Goal: Find specific fact: Find specific fact

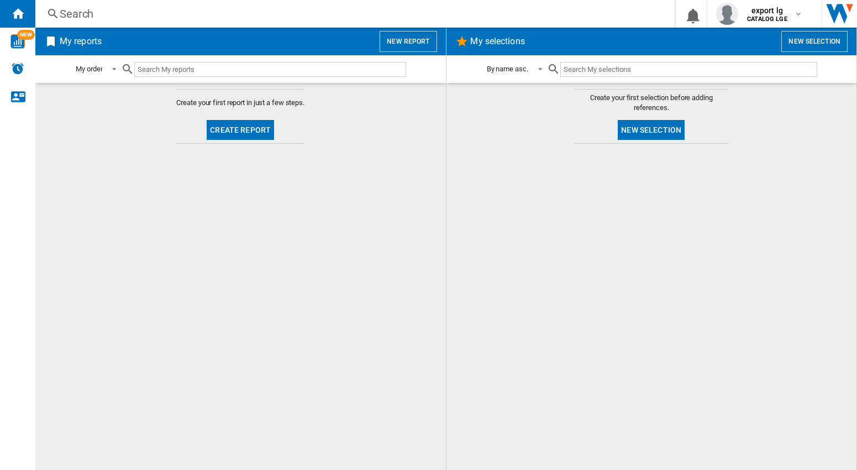
click at [86, 6] on div "Search Search 0 export lg CATALOG LGE CATALOG LGE My settings Logout" at bounding box center [445, 14] width 821 height 28
click at [85, 15] on div "Search" at bounding box center [353, 13] width 586 height 15
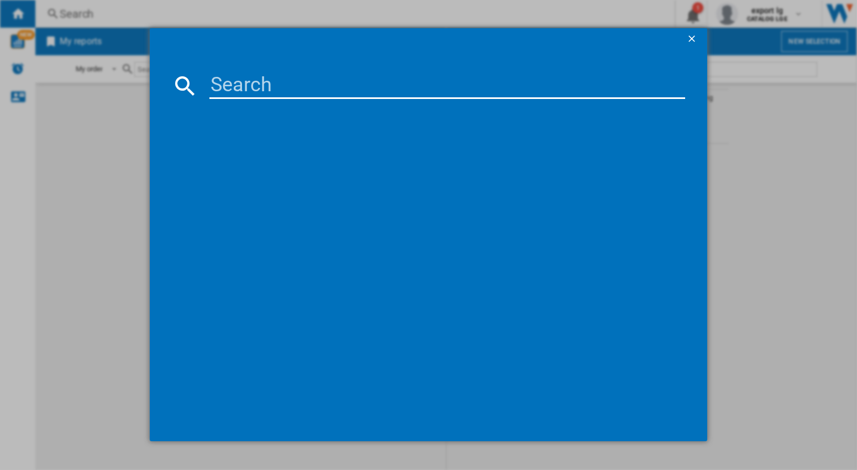
drag, startPoint x: 243, startPoint y: 89, endPoint x: 323, endPoint y: 81, distance: 80.0
click at [243, 89] on input at bounding box center [446, 85] width 475 height 27
click at [234, 81] on input at bounding box center [446, 85] width 475 height 27
click at [245, 89] on input at bounding box center [446, 85] width 475 height 27
paste input "AEG TCH74B01FZ BLACK"
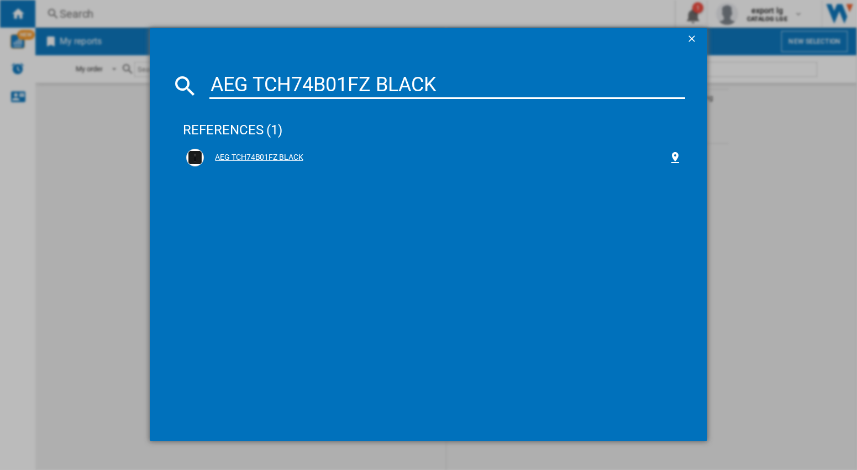
type input "AEG TCH74B01FZ BLACK"
click at [278, 157] on div "AEG TCH74B01FZ BLACK" at bounding box center [436, 157] width 464 height 11
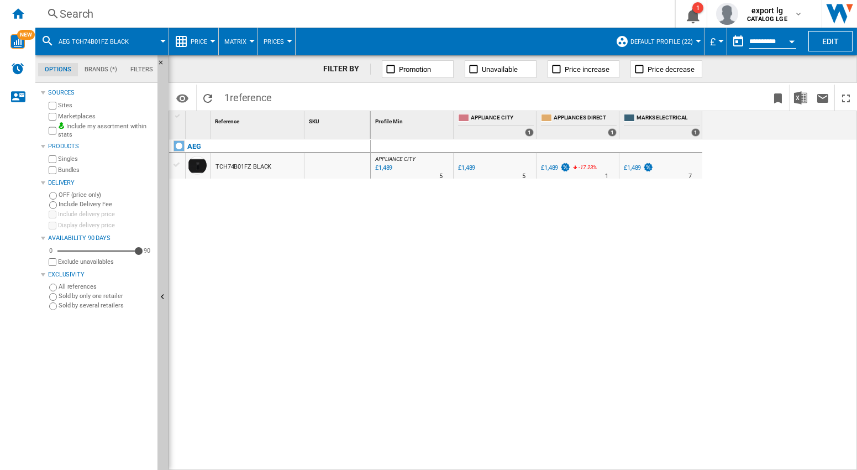
click at [577, 294] on div "APPLIANCE CITY : APPLIANCE CITY -1.0 % £1,489 % N/A 5 [GEOGRAPHIC_DATA] : [GEOG…" at bounding box center [614, 304] width 487 height 331
click at [490, 286] on div "APPLIANCE CITY : APPLIANCE CITY -1.0 % £1,489 % N/A 5 [GEOGRAPHIC_DATA] : [GEOG…" at bounding box center [614, 304] width 487 height 331
click at [745, 233] on div "APPLIANCE CITY : APPLIANCE CITY -1.0 % £1,489 % N/A 5 [GEOGRAPHIC_DATA] : [GEOG…" at bounding box center [614, 304] width 487 height 331
click at [745, 199] on div "APPLIANCE CITY : APPLIANCE CITY -1.0 % £1,489 % N/A 5 [GEOGRAPHIC_DATA] : [GEOG…" at bounding box center [614, 304] width 487 height 331
click at [513, 260] on div "APPLIANCE CITY : APPLIANCE CITY -1.0 % £1,489 % N/A 5 [GEOGRAPHIC_DATA] : [GEOG…" at bounding box center [614, 304] width 487 height 331
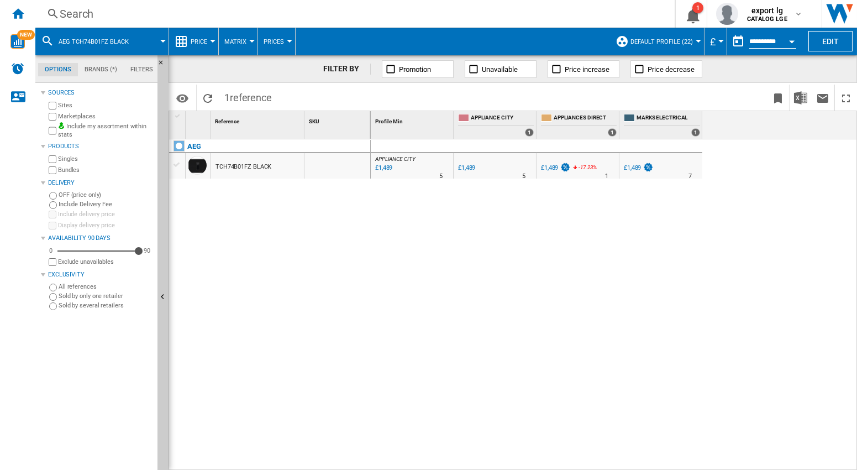
click at [627, 274] on div "APPLIANCE CITY : APPLIANCE CITY -1.0 % £1,489 % N/A 5 [GEOGRAPHIC_DATA] : [GEOG…" at bounding box center [614, 304] width 487 height 331
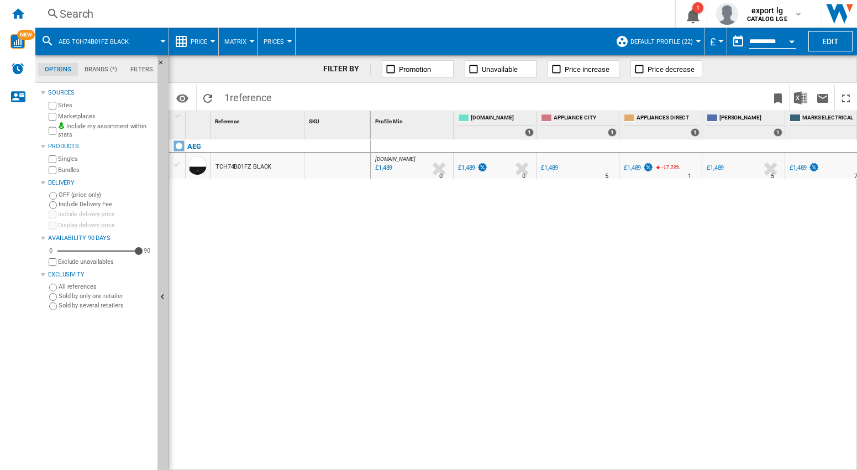
drag, startPoint x: 619, startPoint y: 265, endPoint x: 512, endPoint y: 204, distance: 123.4
click at [619, 264] on div "[DOMAIN_NAME] : AO -1.0 % £1,489 % N/A 0 [DOMAIN_NAME] : AO AO -1.0 % £1,489 %" at bounding box center [614, 304] width 487 height 331
click at [609, 238] on div "[DOMAIN_NAME] : AO -1.0 % £1,489 % N/A 0 [DOMAIN_NAME] : AO AO -1.0 % £1,489 %" at bounding box center [614, 304] width 487 height 331
click at [538, 310] on div "[DOMAIN_NAME] : AO -1.0 % £1,489 % N/A 0 [DOMAIN_NAME] : AO AO -1.0 % £1,489 %" at bounding box center [614, 304] width 487 height 331
click at [322, 324] on div "AEG TCH74B01FZ BLACK" at bounding box center [270, 299] width 202 height 320
